Goal: Task Accomplishment & Management: Manage account settings

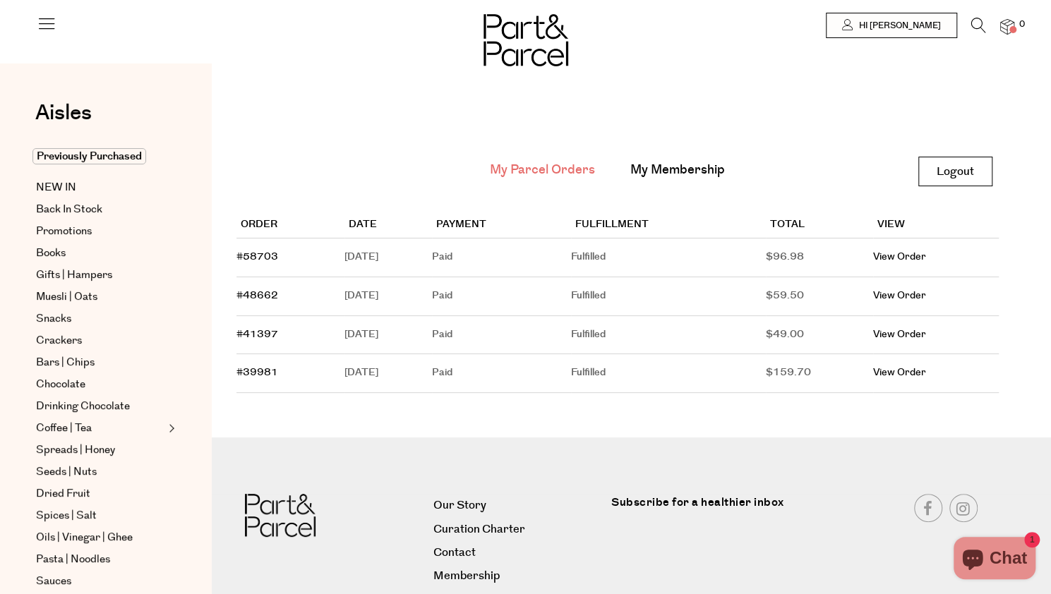
click at [1010, 26] on img at bounding box center [1007, 27] width 14 height 16
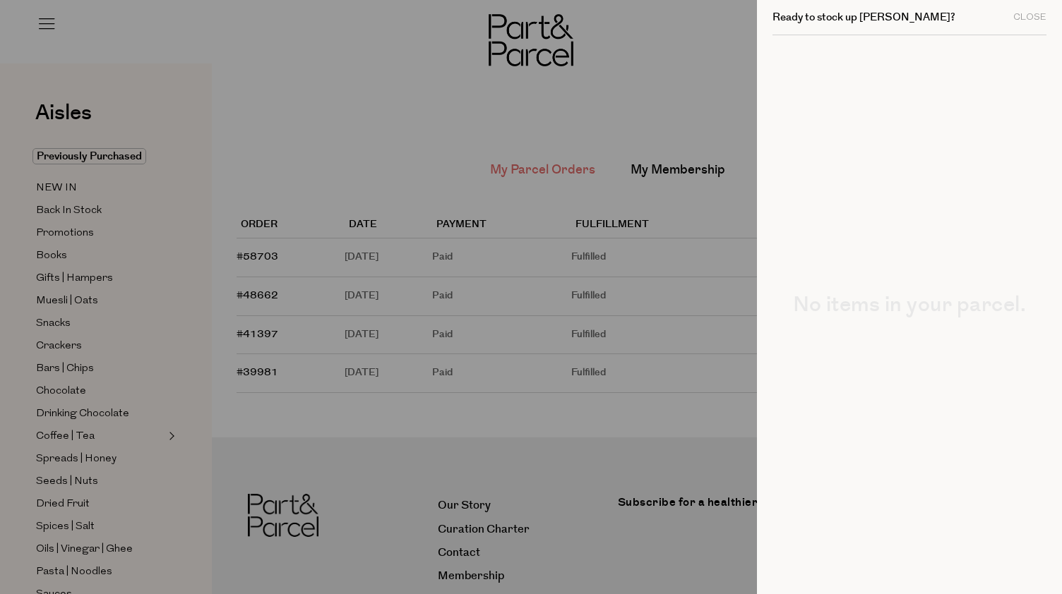
click at [677, 76] on div at bounding box center [531, 297] width 1062 height 594
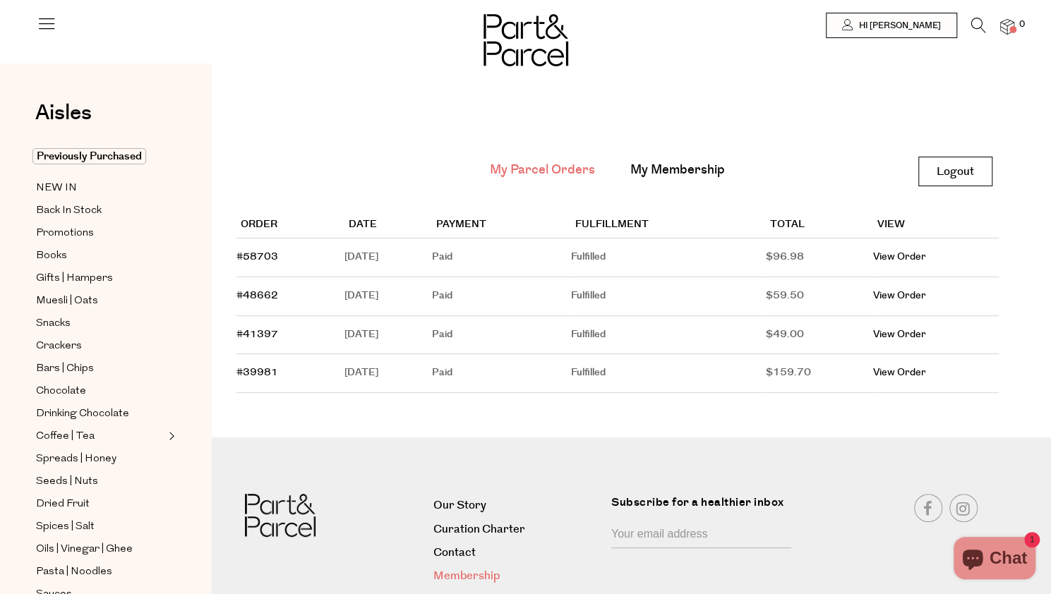
click at [480, 575] on link "Membership" at bounding box center [516, 576] width 167 height 19
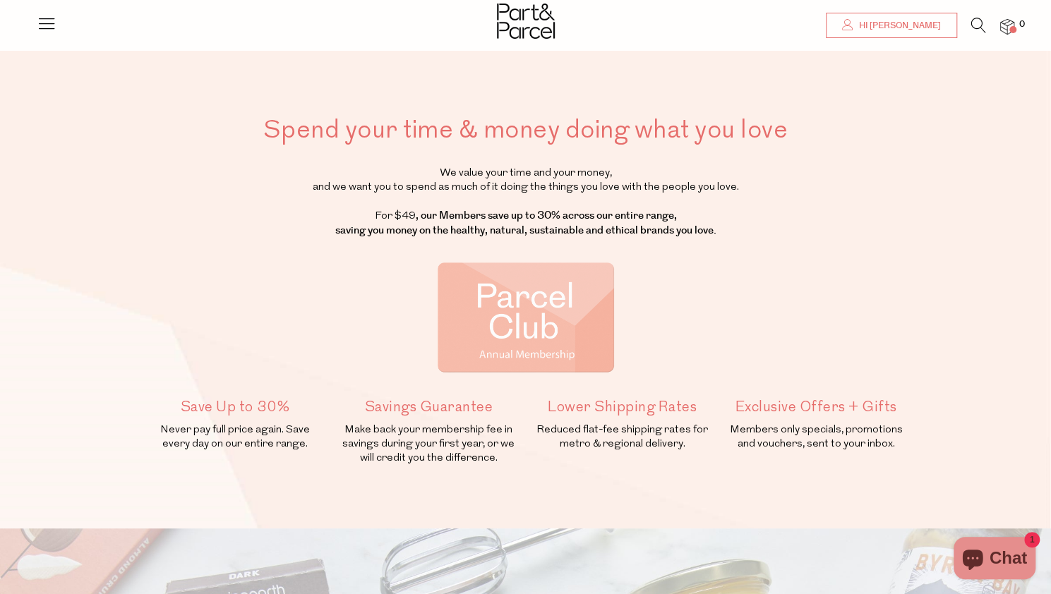
click at [918, 23] on span "Hi [PERSON_NAME]" at bounding box center [898, 26] width 85 height 12
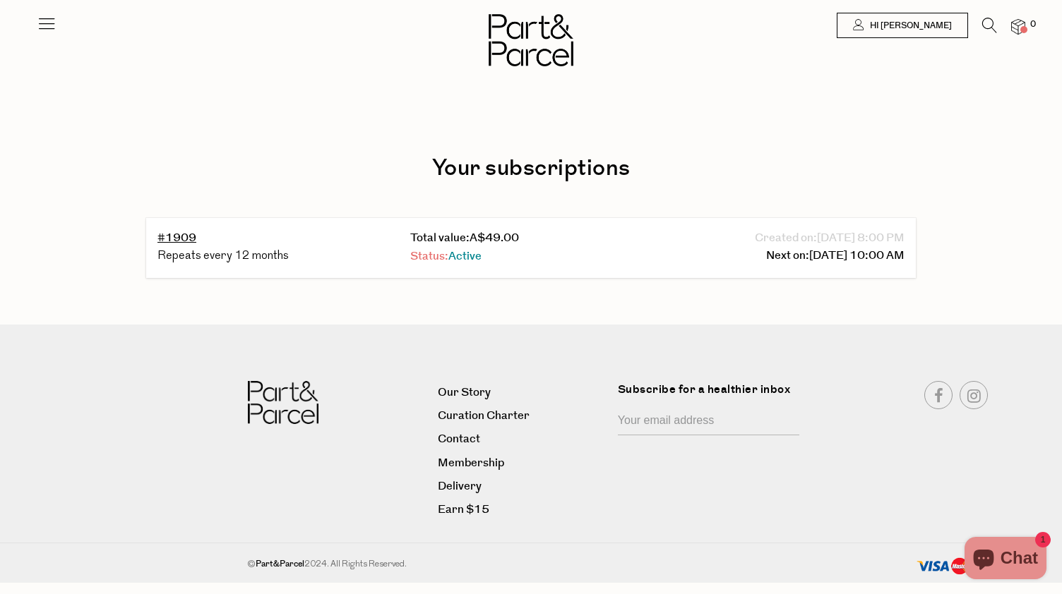
click at [470, 255] on span "Active" at bounding box center [464, 256] width 33 height 16
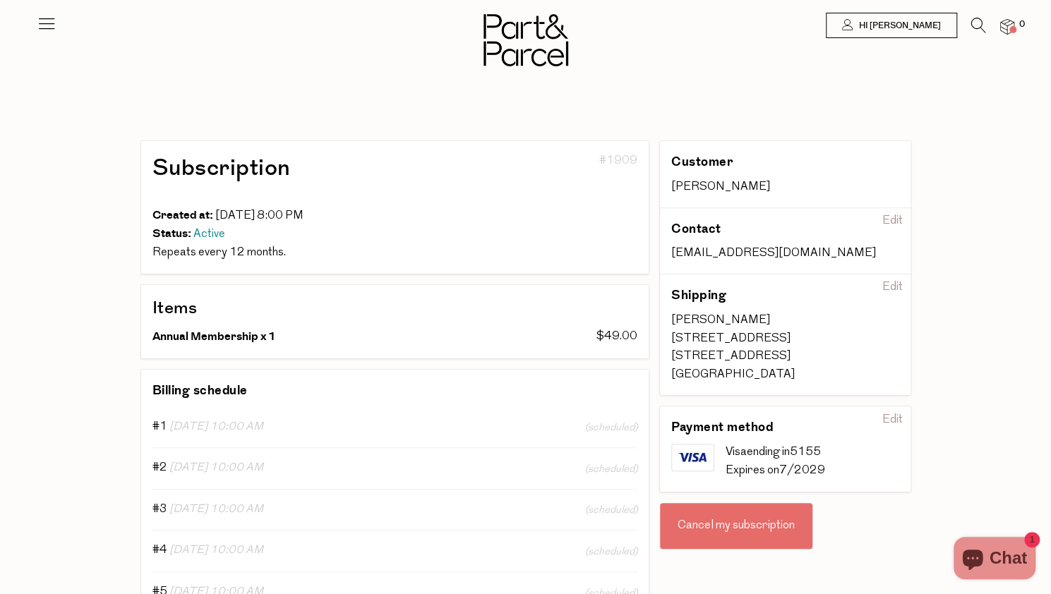
click at [733, 519] on div "Cancel my subscription" at bounding box center [736, 526] width 152 height 47
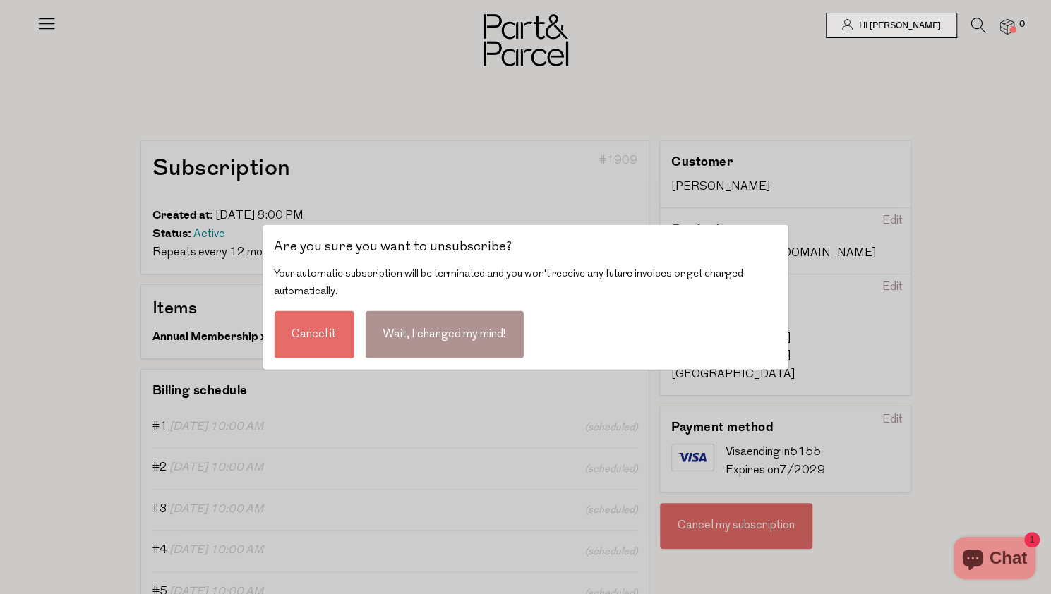
click at [336, 346] on div "Cancel it" at bounding box center [314, 334] width 80 height 47
